Goal: Task Accomplishment & Management: Use online tool/utility

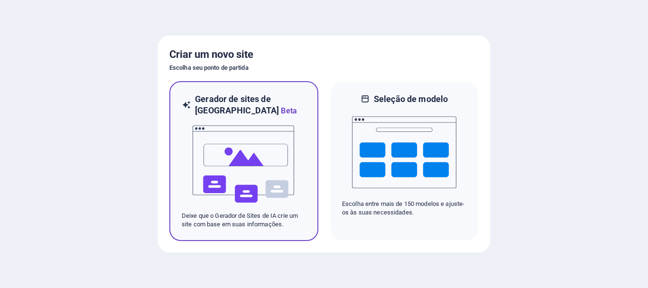
click at [272, 174] on img at bounding box center [244, 164] width 104 height 95
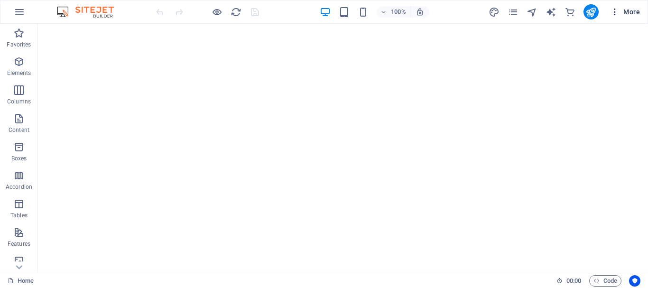
click at [612, 12] on icon "button" at bounding box center [614, 11] width 9 height 9
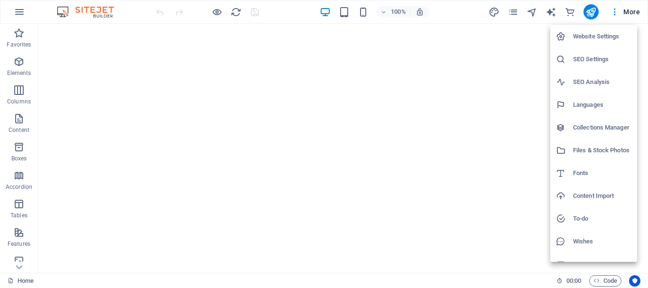
click at [465, 11] on div at bounding box center [324, 144] width 648 height 288
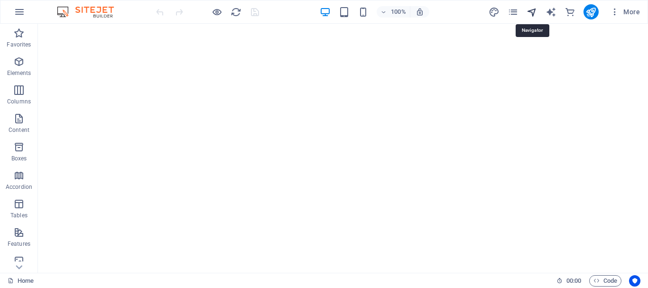
click at [534, 12] on icon "navigator" at bounding box center [531, 12] width 11 height 11
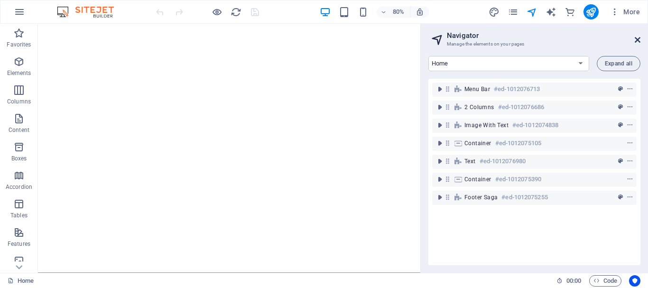
click at [637, 40] on icon at bounding box center [638, 40] width 6 height 8
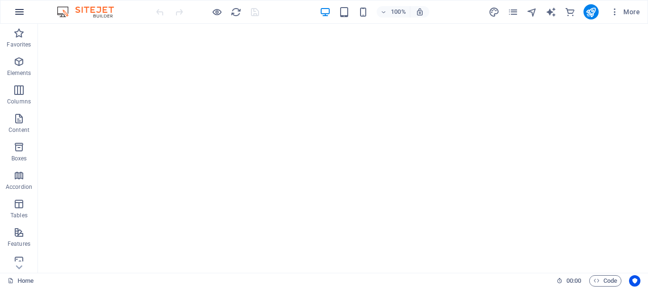
click at [15, 11] on icon "button" at bounding box center [19, 11] width 11 height 11
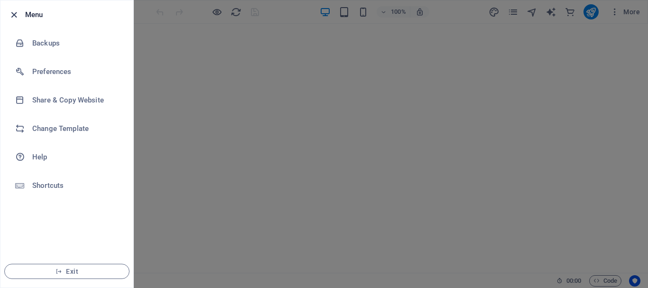
click at [11, 14] on icon "button" at bounding box center [14, 14] width 11 height 11
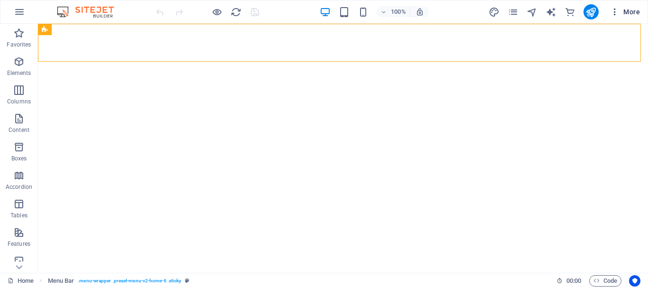
click at [614, 13] on icon "button" at bounding box center [614, 11] width 9 height 9
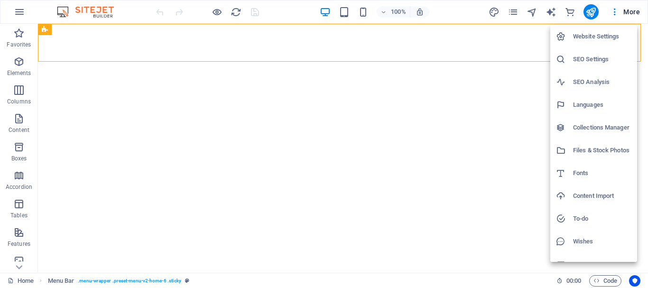
click at [607, 36] on h6 "Website Settings" at bounding box center [602, 36] width 58 height 11
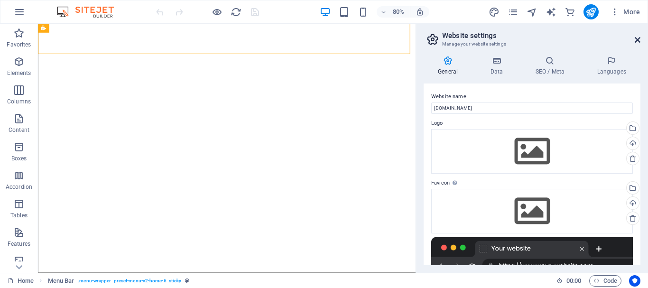
click at [636, 38] on icon at bounding box center [638, 40] width 6 height 8
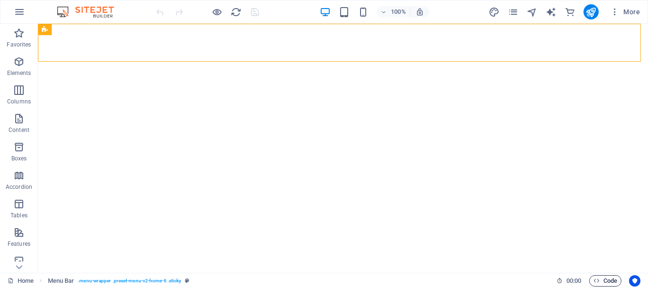
click at [610, 281] on span "Code" at bounding box center [605, 280] width 24 height 11
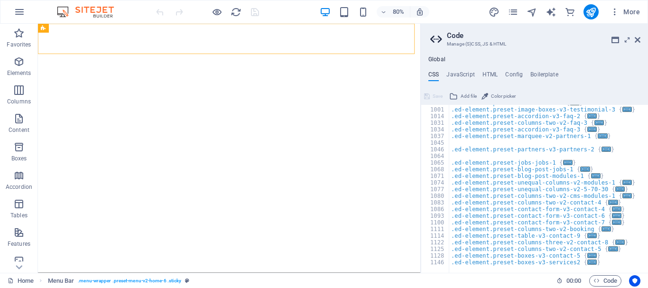
scroll to position [616, 0]
click at [639, 36] on icon at bounding box center [638, 40] width 6 height 8
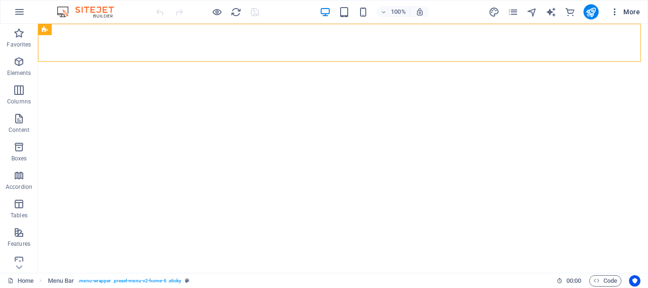
click at [616, 10] on icon "button" at bounding box center [614, 11] width 9 height 9
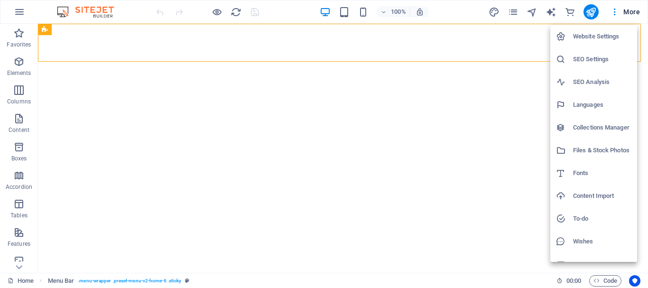
click at [240, 85] on div at bounding box center [324, 144] width 648 height 288
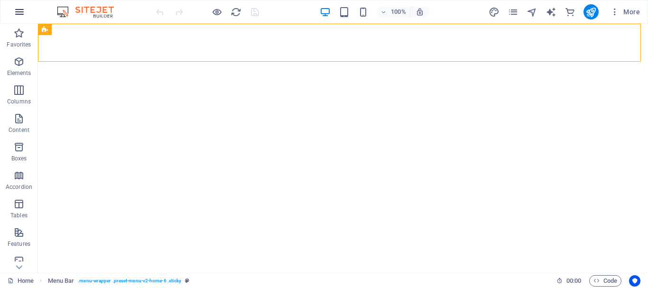
click at [21, 11] on icon "button" at bounding box center [19, 11] width 11 height 11
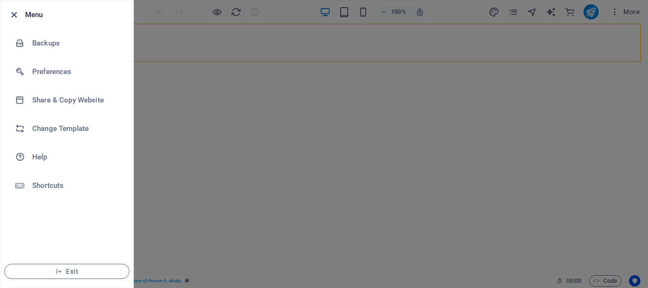
click at [17, 16] on icon "button" at bounding box center [14, 14] width 11 height 11
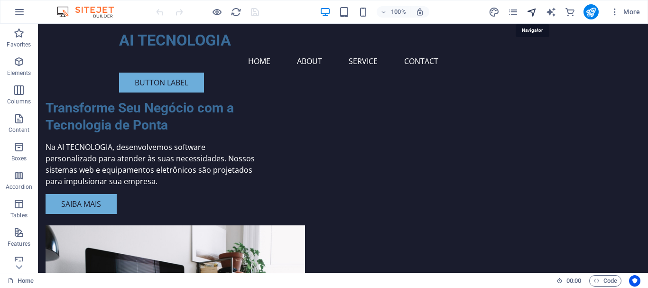
click at [532, 12] on icon "navigator" at bounding box center [531, 12] width 11 height 11
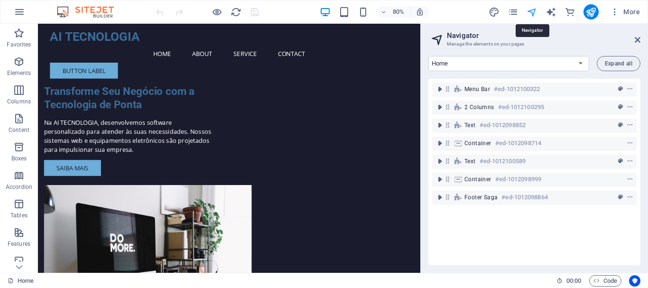
click at [530, 11] on icon "navigator" at bounding box center [531, 12] width 11 height 11
click at [638, 36] on icon at bounding box center [638, 40] width 6 height 8
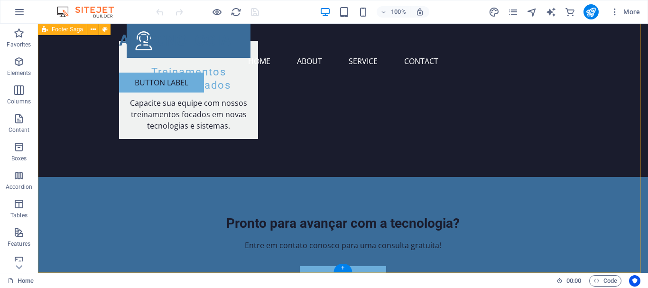
scroll to position [1237, 0]
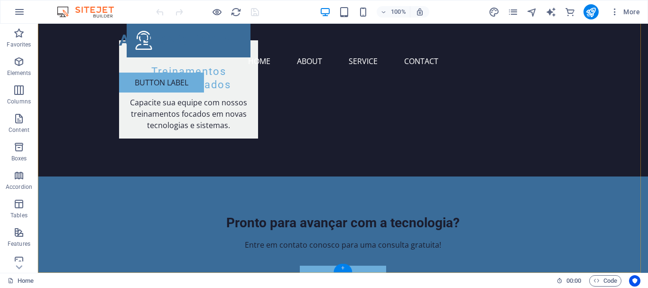
click at [345, 268] on div "+" at bounding box center [342, 268] width 18 height 9
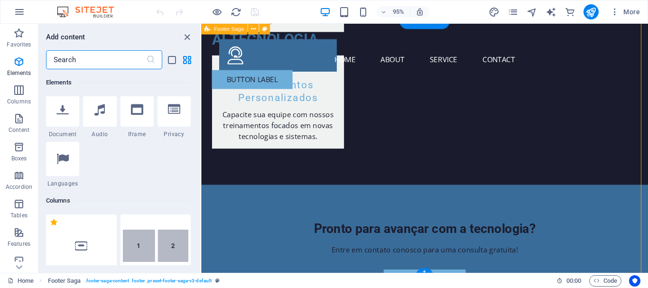
scroll to position [1659, 0]
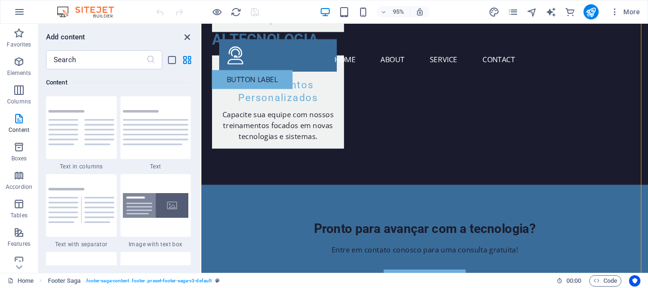
click at [187, 34] on icon "close panel" at bounding box center [187, 37] width 11 height 11
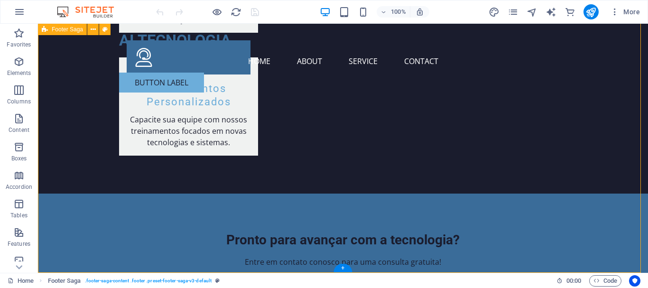
scroll to position [1237, 0]
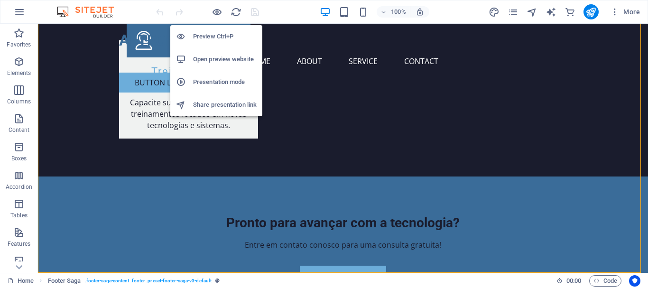
click at [210, 35] on h6 "Preview Ctrl+P" at bounding box center [225, 36] width 64 height 11
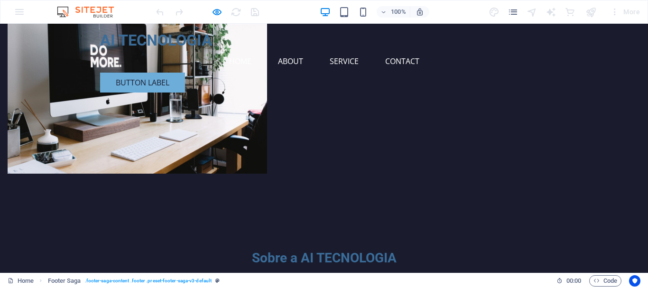
scroll to position [0, 0]
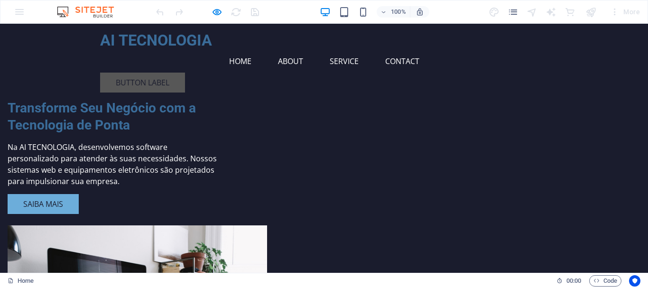
click at [185, 73] on link "Button label" at bounding box center [142, 83] width 85 height 20
click at [404, 50] on link "Contact" at bounding box center [402, 61] width 49 height 23
click at [349, 50] on link "Service" at bounding box center [344, 61] width 44 height 23
click at [518, 12] on icon "pages" at bounding box center [512, 12] width 11 height 11
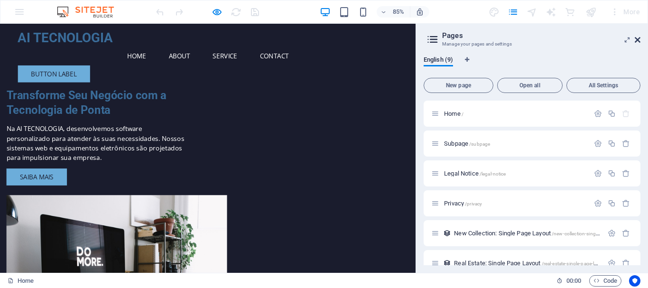
click at [639, 42] on icon at bounding box center [638, 40] width 6 height 8
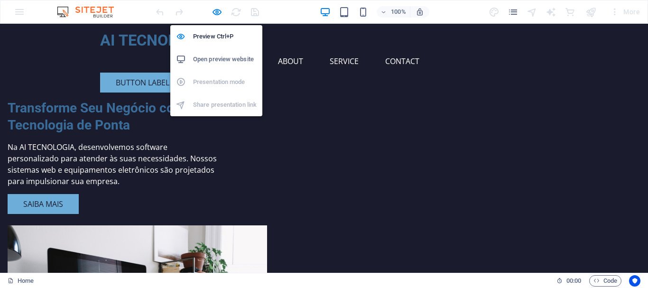
click at [213, 61] on h6 "Open preview website" at bounding box center [225, 59] width 64 height 11
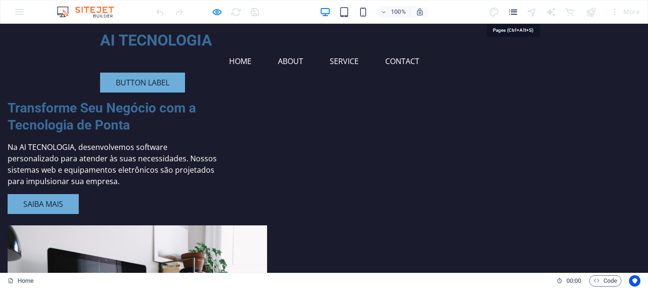
click at [516, 14] on icon "pages" at bounding box center [512, 12] width 11 height 11
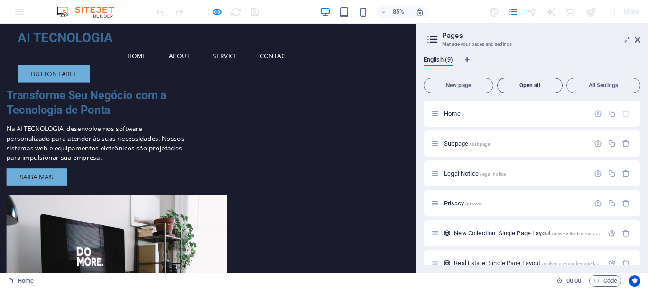
click at [528, 89] on button "Open all" at bounding box center [529, 85] width 65 height 15
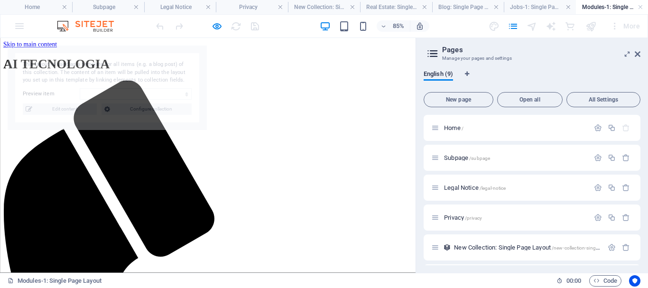
select select "68e11d39d2313085e207f13a"
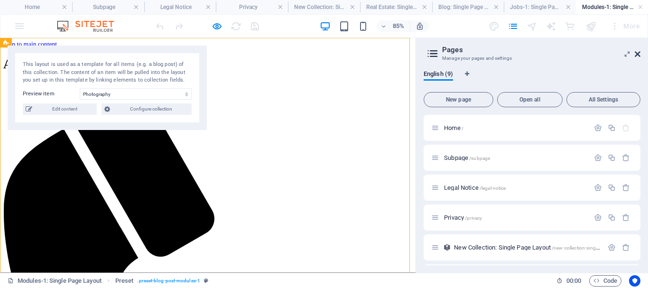
click at [637, 52] on icon at bounding box center [638, 54] width 6 height 8
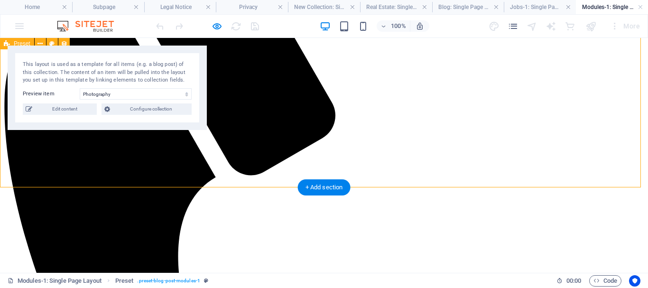
scroll to position [373, 0]
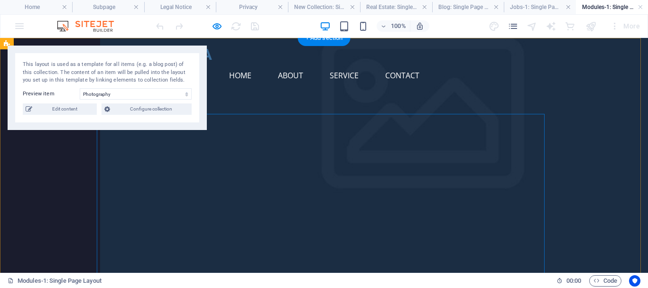
click at [190, 82] on div "This layout is used as a template for all items (e.g. a blog post) of this coll…" at bounding box center [107, 73] width 169 height 24
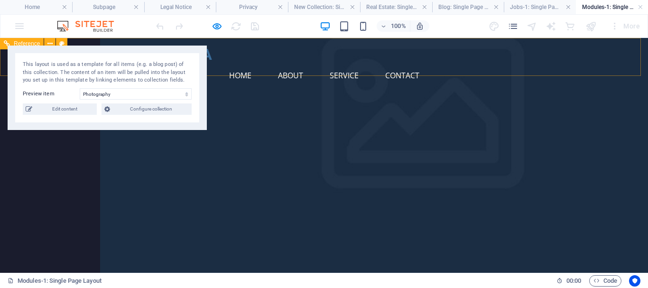
click at [224, 75] on div "AI TECNOLOGIA Menu Home About Service Contact Button label" at bounding box center [324, 76] width 648 height 76
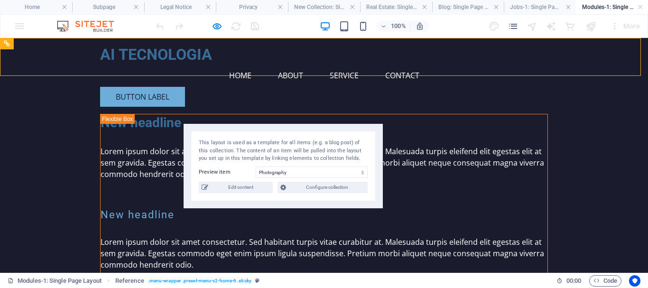
drag, startPoint x: 186, startPoint y: 86, endPoint x: 362, endPoint y: 165, distance: 192.8
click at [362, 165] on div "This layout is used as a template for all items (e.g. a blog post) of this coll…" at bounding box center [283, 166] width 199 height 84
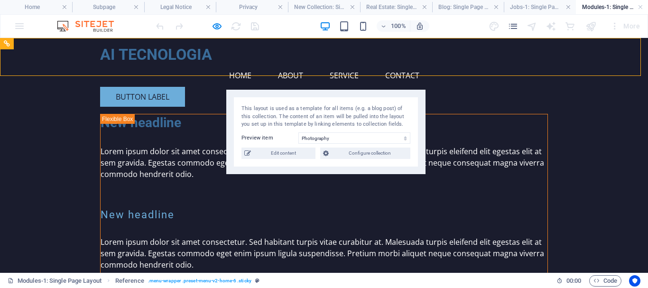
drag, startPoint x: 222, startPoint y: 147, endPoint x: 264, endPoint y: 111, distance: 55.8
click at [264, 111] on div "This layout is used as a template for all items (e.g. a blog post) of this coll…" at bounding box center [325, 117] width 169 height 24
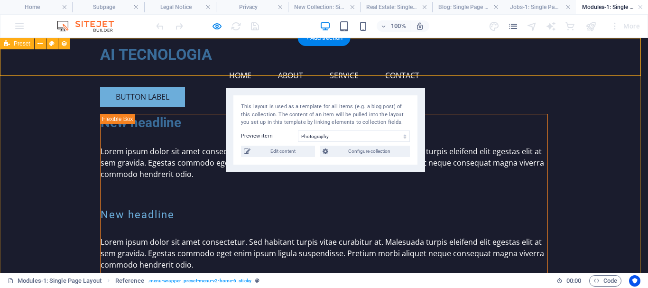
click at [51, 44] on icon at bounding box center [49, 44] width 5 height 10
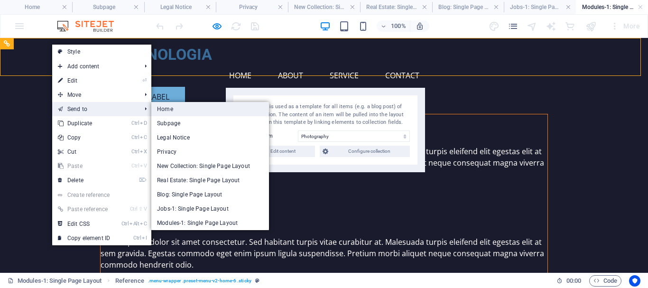
click at [170, 112] on link "Home" at bounding box center [210, 109] width 118 height 14
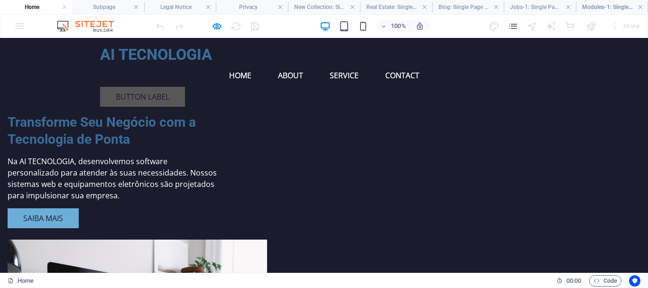
click at [185, 87] on link "Button label" at bounding box center [142, 97] width 85 height 20
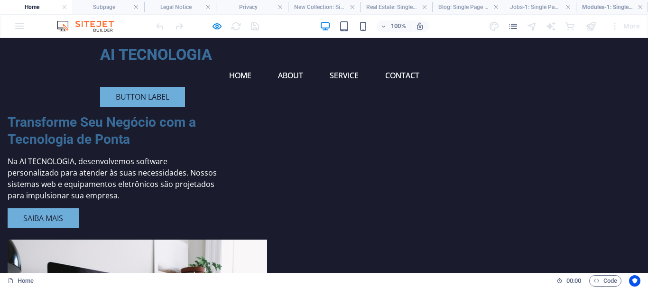
click at [200, 102] on div "Transforme Seu Negócio com a Tecnologia de Ponta Na AI TECNOLOGIA, desenvolvemo…" at bounding box center [324, 252] width 648 height 429
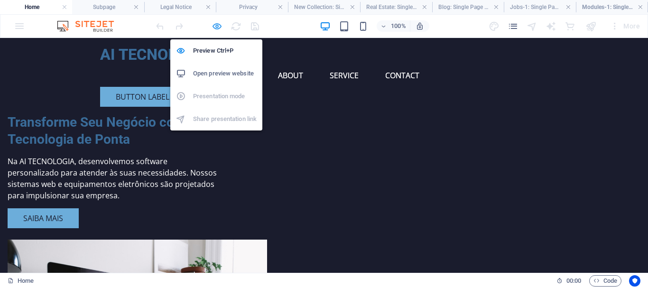
click at [213, 29] on icon "button" at bounding box center [217, 26] width 11 height 11
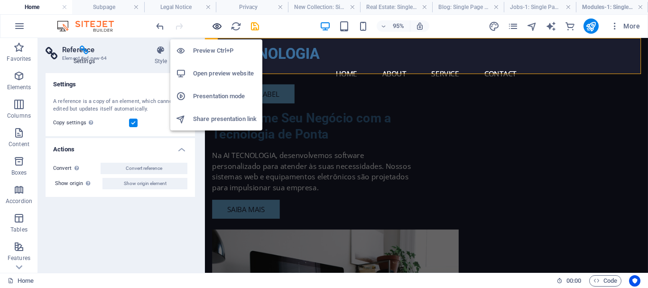
click at [218, 27] on icon "button" at bounding box center [217, 26] width 11 height 11
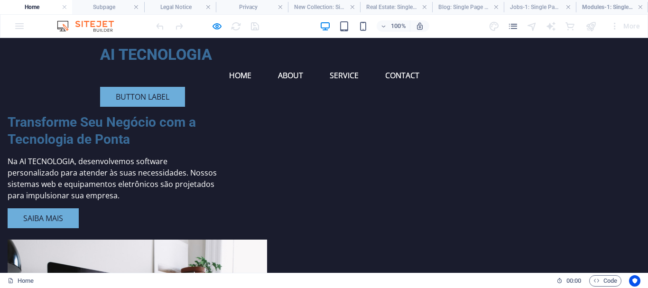
click at [200, 132] on div "Transforme Seu Negócio com a Tecnologia de Ponta Na AI TECNOLOGIA, desenvolvemo…" at bounding box center [114, 171] width 212 height 114
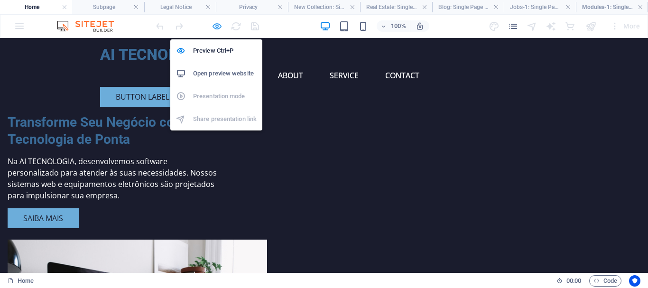
click at [215, 27] on icon "button" at bounding box center [217, 26] width 11 height 11
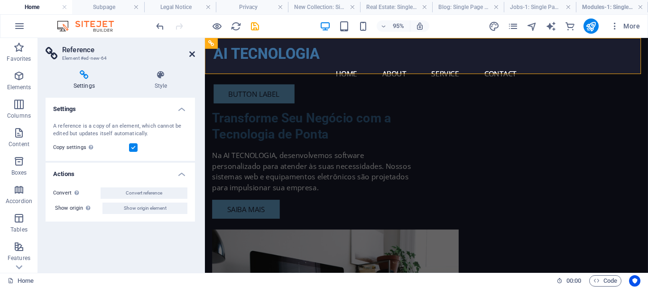
click at [192, 51] on icon at bounding box center [192, 54] width 6 height 8
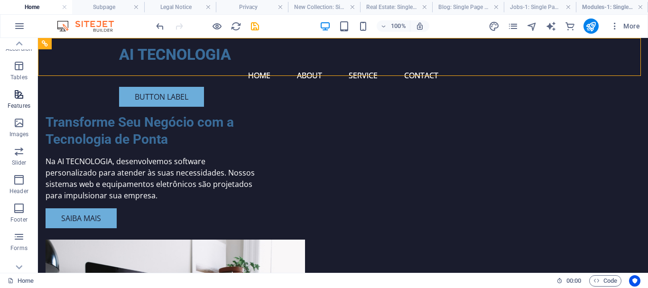
scroll to position [221, 0]
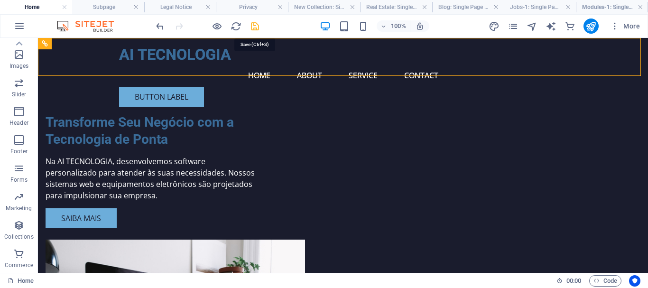
click at [255, 28] on icon "save" at bounding box center [254, 26] width 11 height 11
checkbox input "false"
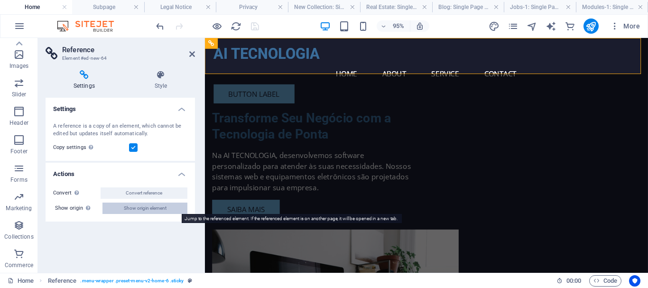
click at [129, 204] on span "Show origin element" at bounding box center [145, 208] width 43 height 11
select select "header"
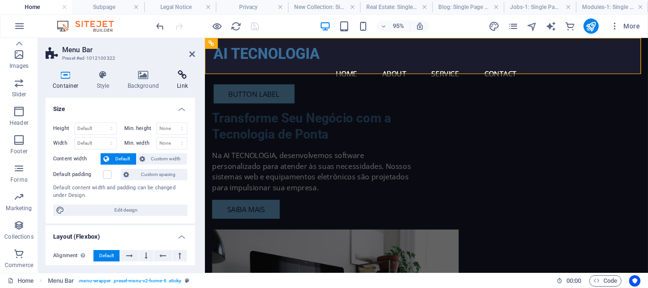
click at [184, 76] on icon at bounding box center [182, 74] width 25 height 9
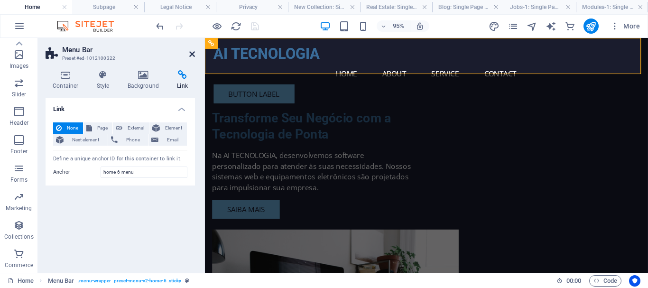
click at [192, 54] on icon at bounding box center [192, 54] width 6 height 8
